Goal: Task Accomplishment & Management: Use online tool/utility

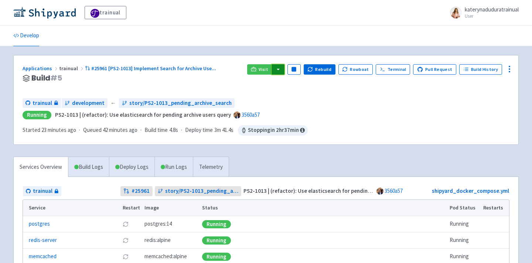
click at [285, 72] on button "button" at bounding box center [278, 69] width 13 height 10
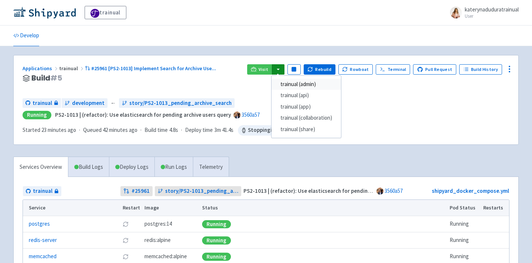
click at [299, 82] on link "trainual (admin)" at bounding box center [306, 84] width 69 height 11
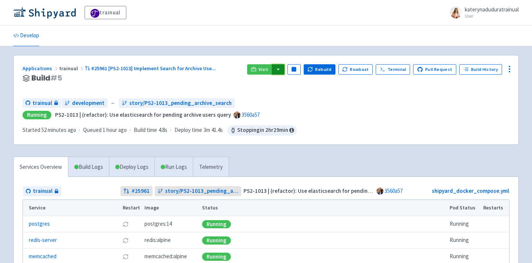
click at [285, 66] on button "button" at bounding box center [278, 69] width 13 height 10
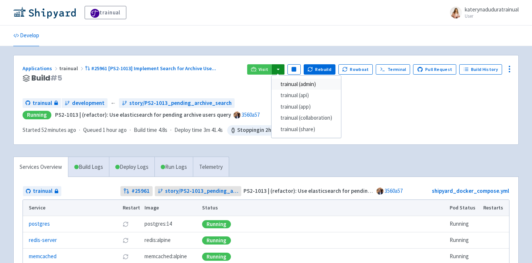
click at [329, 87] on link "trainual (admin)" at bounding box center [306, 84] width 69 height 11
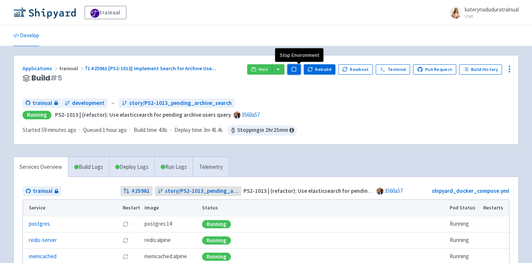
click at [296, 69] on rect "button" at bounding box center [294, 69] width 4 height 4
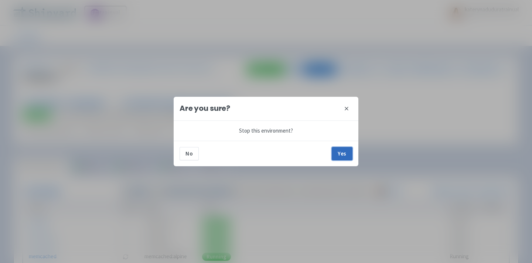
click at [345, 153] on button "Yes" at bounding box center [342, 153] width 21 height 13
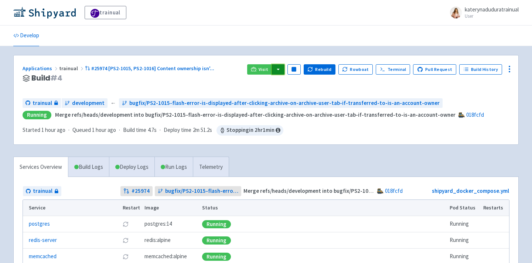
click at [283, 72] on button "button" at bounding box center [278, 69] width 13 height 10
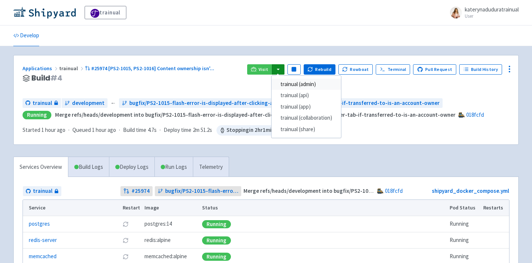
click at [299, 83] on link "trainual (admin)" at bounding box center [306, 84] width 69 height 11
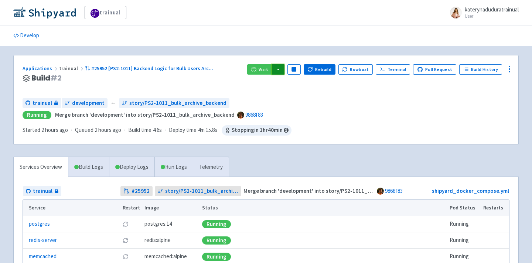
click at [282, 67] on button "button" at bounding box center [278, 69] width 13 height 10
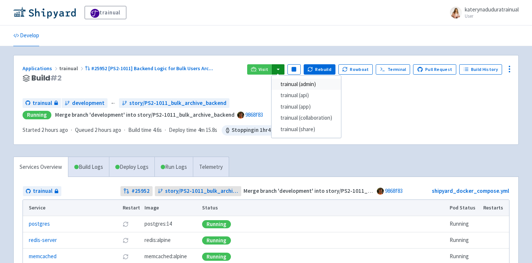
click at [298, 81] on link "trainual (admin)" at bounding box center [306, 84] width 69 height 11
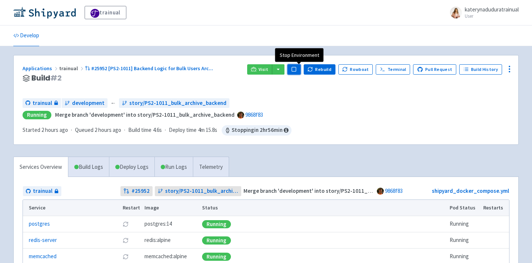
click at [296, 71] on rect "button" at bounding box center [294, 69] width 4 height 4
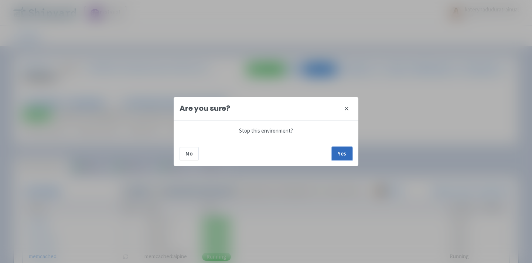
click at [343, 151] on button "Yes" at bounding box center [342, 153] width 21 height 13
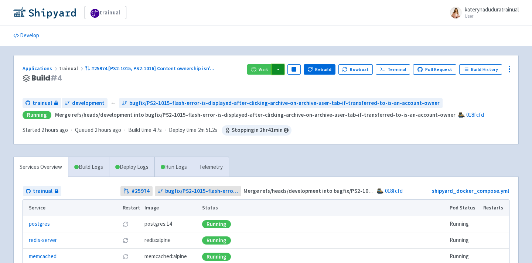
click at [282, 66] on button "button" at bounding box center [278, 69] width 13 height 10
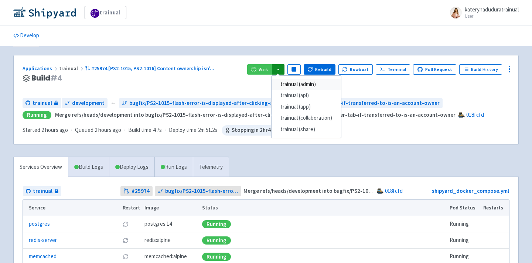
click at [317, 84] on link "trainual (admin)" at bounding box center [306, 84] width 69 height 11
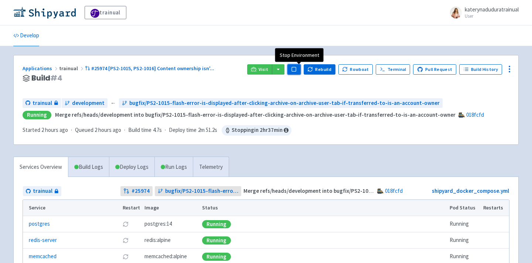
click at [296, 71] on rect "button" at bounding box center [294, 69] width 4 height 4
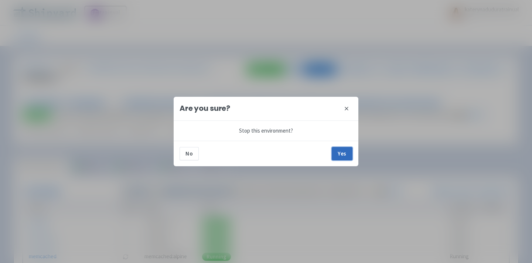
click at [341, 152] on button "Yes" at bounding box center [342, 153] width 21 height 13
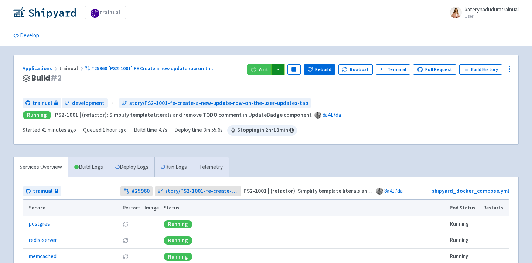
click at [283, 69] on button "button" at bounding box center [278, 69] width 13 height 10
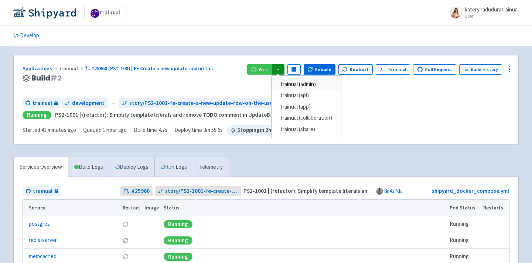
click at [335, 84] on link "trainual (admin)" at bounding box center [306, 84] width 69 height 11
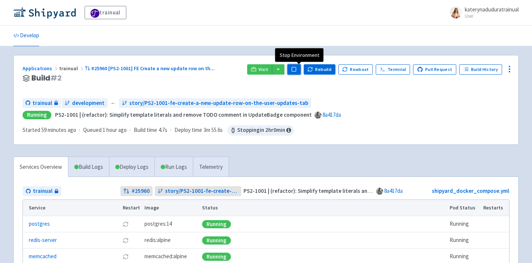
click at [296, 69] on rect "button" at bounding box center [294, 69] width 4 height 4
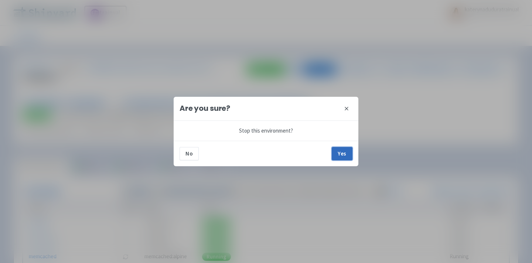
click at [344, 154] on button "Yes" at bounding box center [342, 153] width 21 height 13
